Goal: Information Seeking & Learning: Check status

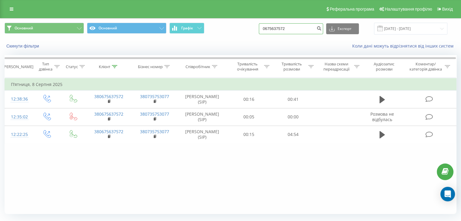
drag, startPoint x: 294, startPoint y: 29, endPoint x: 266, endPoint y: 29, distance: 27.9
click at [266, 29] on div "Основний Основний Графік 0675637572 Експорт .csv .xls .xlsx 20.05.2025 - 20.08.…" at bounding box center [231, 29] width 452 height 12
paste input "33855908"
type input "0633855908"
click at [322, 29] on icon "submit" at bounding box center [319, 28] width 5 height 4
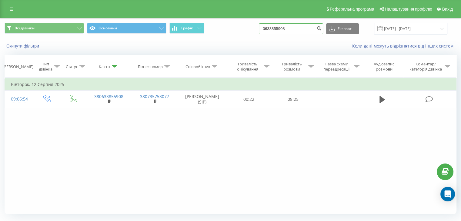
drag, startPoint x: 288, startPoint y: 27, endPoint x: 262, endPoint y: 26, distance: 25.8
click at [262, 26] on div "Всі дзвінки Основний Графік 0633855908 Експорт .csv .xls .xlsx 21.05.2025 - 21.…" at bounding box center [231, 29] width 452 height 12
paste input "70042924"
type input "0670042924"
click at [322, 29] on icon "submit" at bounding box center [319, 28] width 5 height 4
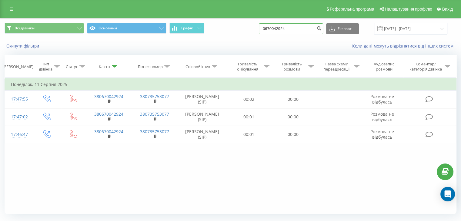
drag, startPoint x: 304, startPoint y: 29, endPoint x: 266, endPoint y: 27, distance: 38.0
click at [266, 27] on div "Всі дзвінки Основний Графік 0670042924 Експорт .csv .xls .xlsx 21.05.2025 - 21.…" at bounding box center [231, 29] width 452 height 12
paste input "9766137"
type input "0679766137"
click at [322, 28] on icon "submit" at bounding box center [319, 28] width 5 height 4
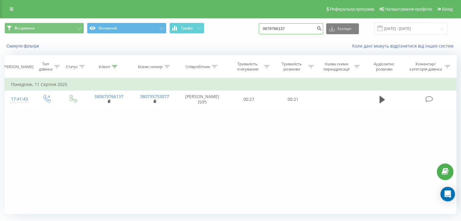
drag, startPoint x: 297, startPoint y: 28, endPoint x: 258, endPoint y: 27, distance: 38.8
click at [258, 27] on div "Всі дзвінки Основний Графік 0679766137 Експорт .csv .xls .xlsx 21.05.2025 - 21.…" at bounding box center [231, 29] width 452 height 12
paste input "35098009"
type input "0635098009"
click at [322, 28] on icon "submit" at bounding box center [319, 28] width 5 height 4
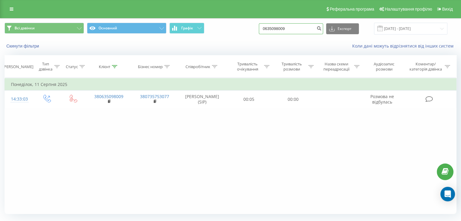
drag, startPoint x: 297, startPoint y: 29, endPoint x: 263, endPoint y: 29, distance: 34.3
click at [263, 29] on div "Всі дзвінки Основний Графік 0635098009 Експорт .csv .xls .xlsx 21.05.2025 - 21.…" at bounding box center [231, 29] width 452 height 12
paste input "505153027"
type input "0505153027"
click at [322, 28] on icon "submit" at bounding box center [319, 28] width 5 height 4
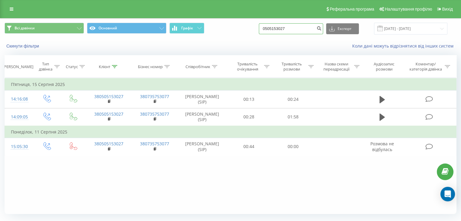
drag, startPoint x: 305, startPoint y: 28, endPoint x: 255, endPoint y: 23, distance: 50.9
click at [255, 23] on div "Всі дзвінки Основний Графік 0505153027 Експорт .csv .xls .xlsx 21.05.2025 - 21.…" at bounding box center [231, 29] width 452 height 12
paste input "976307901"
type input "0976307901"
click at [322, 27] on icon "submit" at bounding box center [319, 28] width 5 height 4
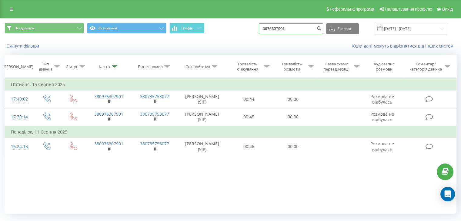
drag, startPoint x: 299, startPoint y: 29, endPoint x: 264, endPoint y: 27, distance: 35.0
click at [264, 27] on div "Всі дзвінки Основний Графік 0976307901 Експорт .csv .xls .xlsx 21.05.2025 - 21.…" at bounding box center [231, 29] width 452 height 12
paste input "505017373"
type input "0505017373"
click at [322, 29] on icon "submit" at bounding box center [319, 28] width 5 height 4
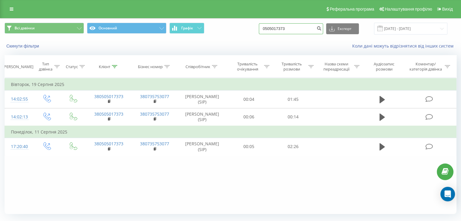
drag, startPoint x: 306, startPoint y: 29, endPoint x: 261, endPoint y: 29, distance: 45.5
click at [261, 29] on div "Всі дзвінки Основний Графік 0505017373 Експорт .csv .xls .xlsx 21.05.2025 - 21.…" at bounding box center [231, 29] width 452 height 12
paste input "689634759"
type input "0689634759"
click at [323, 25] on button "submit" at bounding box center [319, 28] width 8 height 11
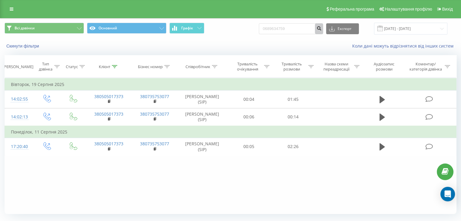
click at [323, 25] on button "submit" at bounding box center [319, 28] width 8 height 11
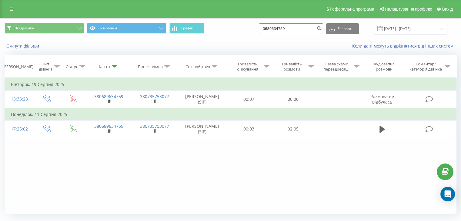
drag, startPoint x: 301, startPoint y: 30, endPoint x: 265, endPoint y: 27, distance: 36.2
click at [265, 27] on div "Всі дзвінки Основний Графік 0689634759 Експорт .csv .xls .xlsx [DATE] - [DATE]" at bounding box center [231, 29] width 452 height 12
paste input "985017373"
type input "0985017373"
click at [322, 29] on icon "submit" at bounding box center [319, 28] width 5 height 4
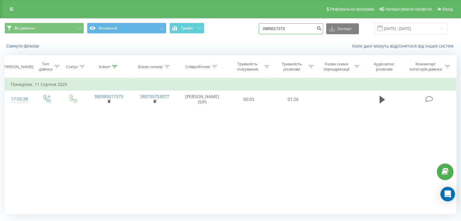
drag, startPoint x: 289, startPoint y: 28, endPoint x: 255, endPoint y: 28, distance: 33.7
click at [255, 28] on div "Всі дзвінки Основний Графік 0985017373 Експорт .csv .xls .xlsx 21.05.2025 - 21.…" at bounding box center [231, 29] width 452 height 12
paste input "675874338"
type input "0675874338"
click at [322, 28] on icon "submit" at bounding box center [319, 28] width 5 height 4
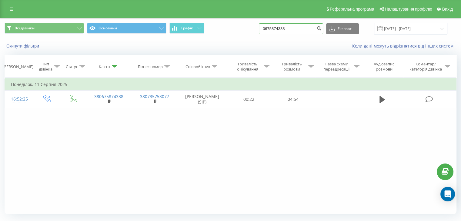
drag, startPoint x: 296, startPoint y: 29, endPoint x: 254, endPoint y: 26, distance: 42.0
click at [254, 26] on div "Всі дзвінки Основний Графік 0675874338 Експорт .csv .xls .xlsx 21.05.2025 - 21.…" at bounding box center [231, 29] width 452 height 12
paste input "504050441"
type input "0504050441"
click at [322, 29] on icon "submit" at bounding box center [319, 28] width 5 height 4
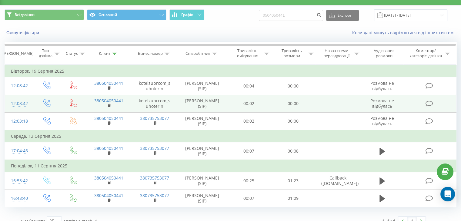
scroll to position [22, 0]
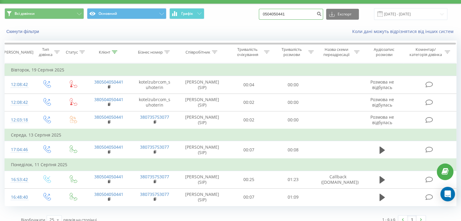
click at [258, 3] on div "Реферальна програма Налаштування профілю Вихід Всі дзвінки Основний Графік 0504…" at bounding box center [230, 107] width 461 height 244
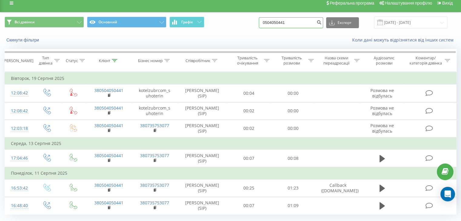
paste input "800442075"
type input "0800442075"
click at [322, 22] on icon "submit" at bounding box center [319, 22] width 5 height 4
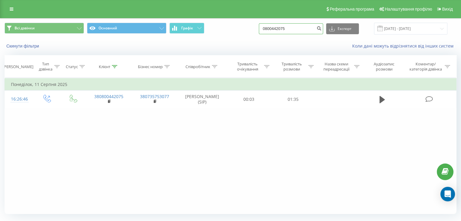
drag, startPoint x: 297, startPoint y: 29, endPoint x: 302, endPoint y: 28, distance: 4.3
click at [256, 27] on div "Всі дзвінки Основний Графік 0800442075 Експорт .csv .xls .xlsx 21.05.2025 - 21.…" at bounding box center [231, 29] width 452 height 12
paste input "973317788"
type input "0973317788"
click at [322, 27] on icon "submit" at bounding box center [319, 28] width 5 height 4
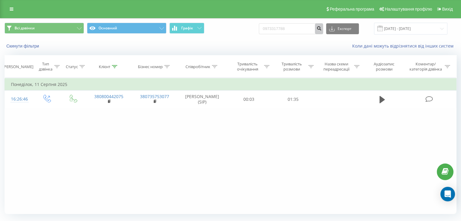
click at [322, 27] on icon "submit" at bounding box center [319, 28] width 5 height 4
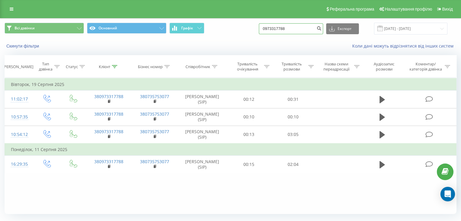
drag, startPoint x: 310, startPoint y: 32, endPoint x: 265, endPoint y: 25, distance: 45.4
click at [265, 25] on div "Всі дзвінки Основний Графік 0973317788 Експорт .csv .xls .xlsx 21.05.2025 - 21.…" at bounding box center [231, 29] width 452 height 12
paste input "800209269"
type input "0800209269"
click at [322, 27] on icon "submit" at bounding box center [319, 28] width 5 height 4
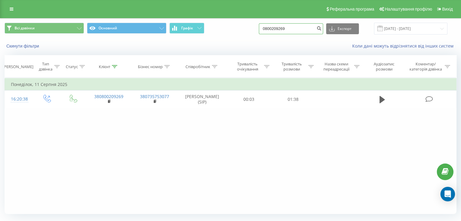
click at [264, 25] on div "Всі дзвінки Основний Графік 0800209269 Експорт .csv .xls .xlsx [DATE] - [DATE]" at bounding box center [231, 29] width 452 height 12
paste input "672354345"
type input "0672354345"
click at [322, 28] on icon "submit" at bounding box center [319, 28] width 5 height 4
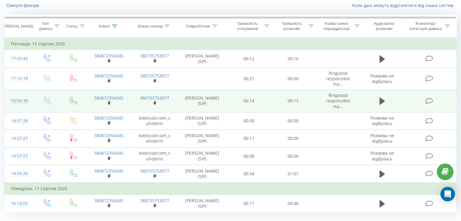
scroll to position [54, 0]
